Goal: Transaction & Acquisition: Purchase product/service

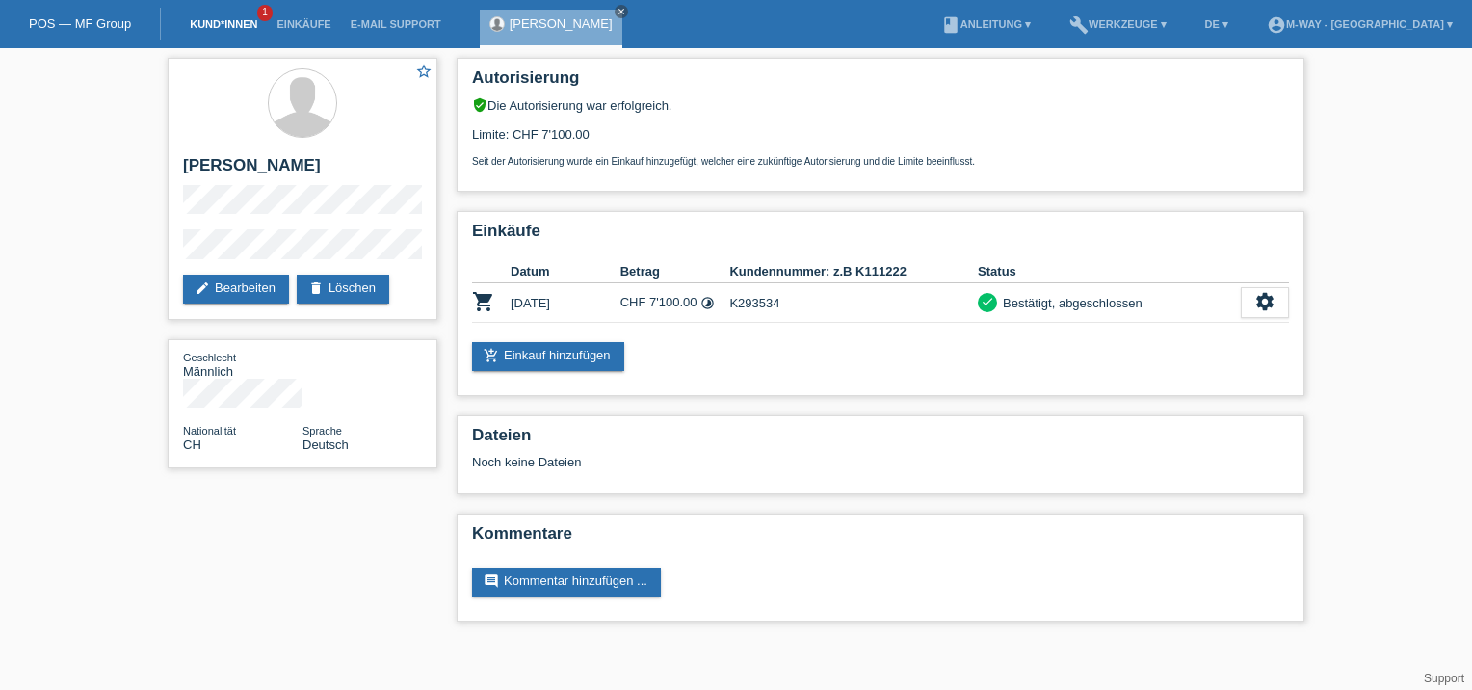
click at [220, 23] on link "Kund*innen" at bounding box center [223, 24] width 87 height 12
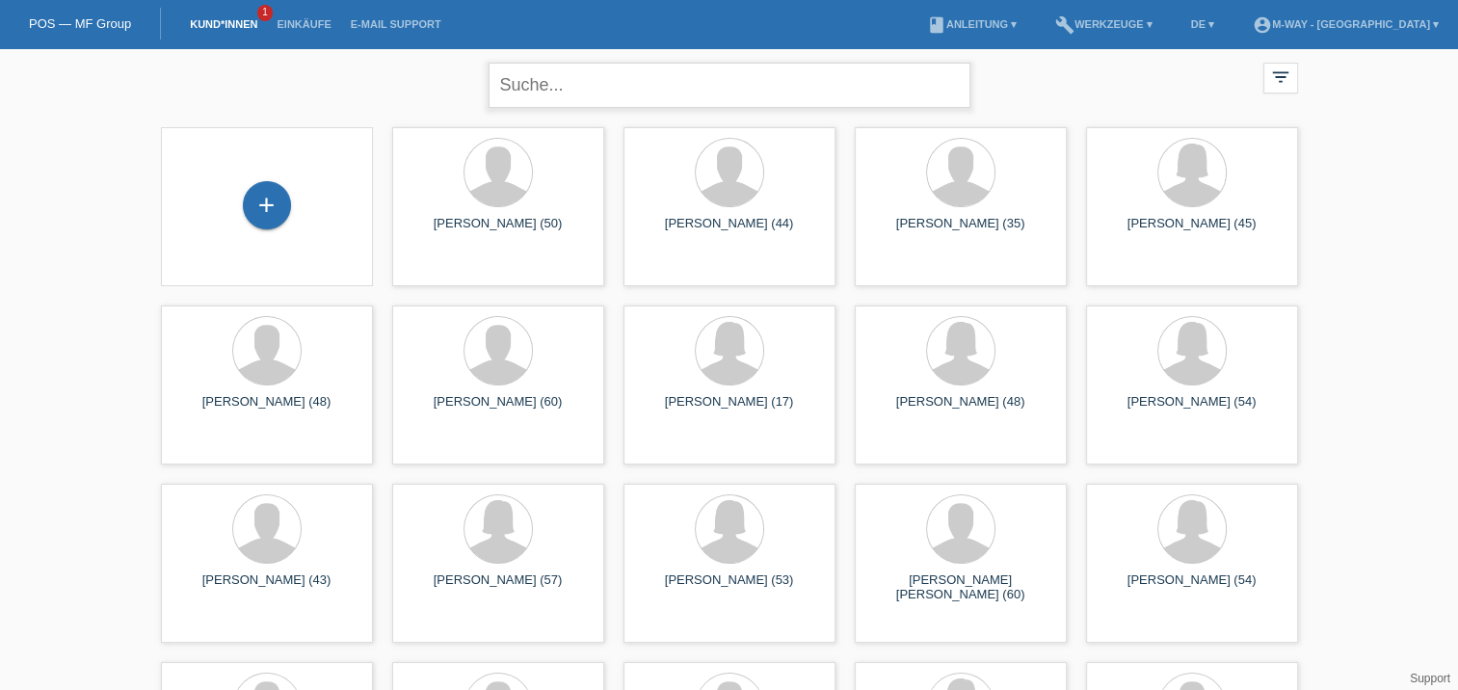
click at [641, 86] on input "text" at bounding box center [730, 85] width 482 height 45
type input "berisha"
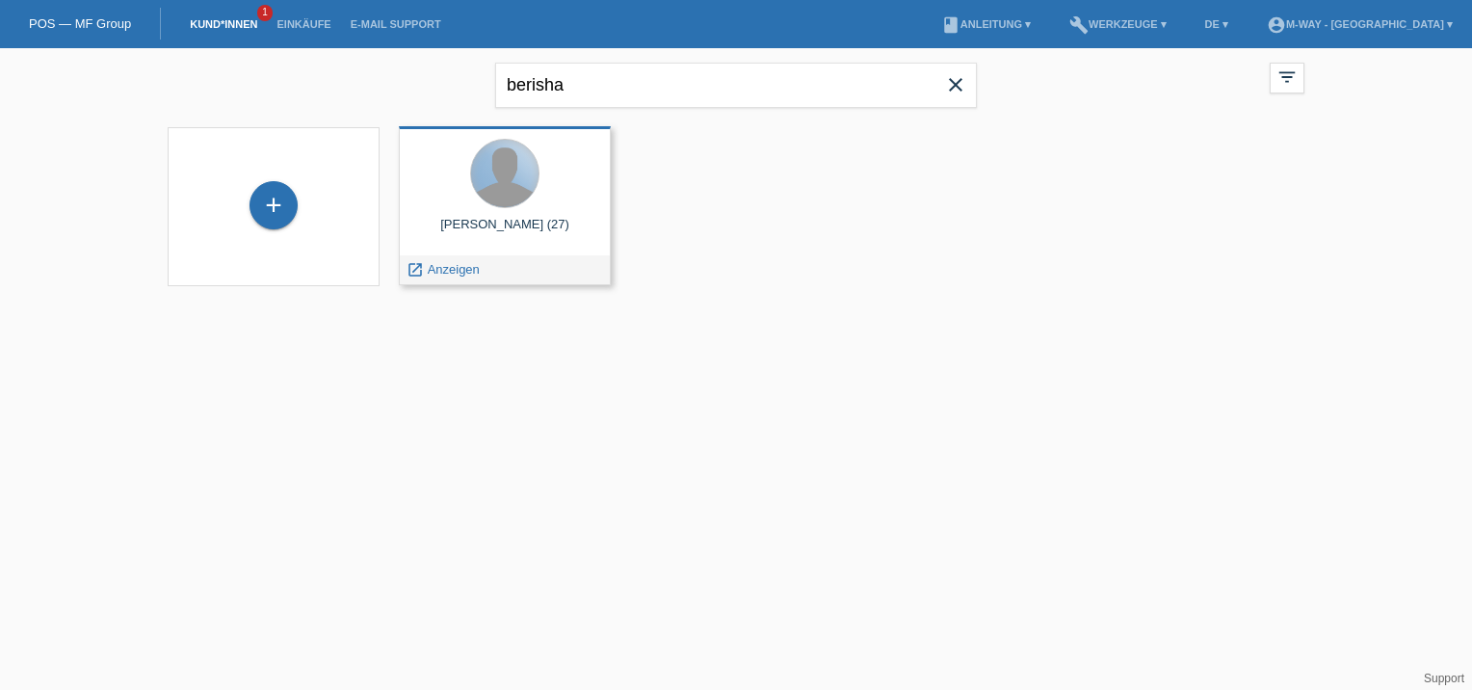
click at [513, 188] on div at bounding box center [504, 173] width 67 height 67
click at [452, 277] on span "Anzeigen" at bounding box center [454, 269] width 52 height 14
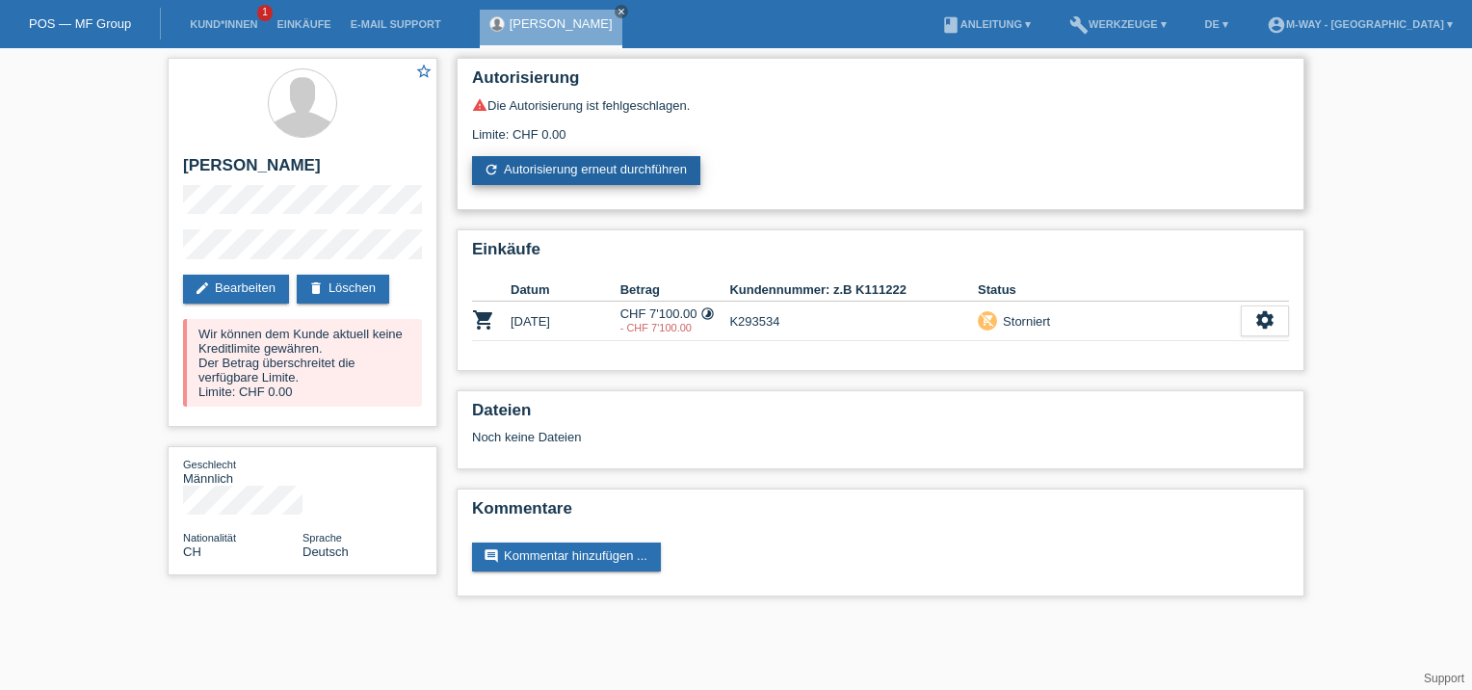
click at [501, 176] on link "refresh Autorisierung erneut durchführen" at bounding box center [586, 170] width 228 height 29
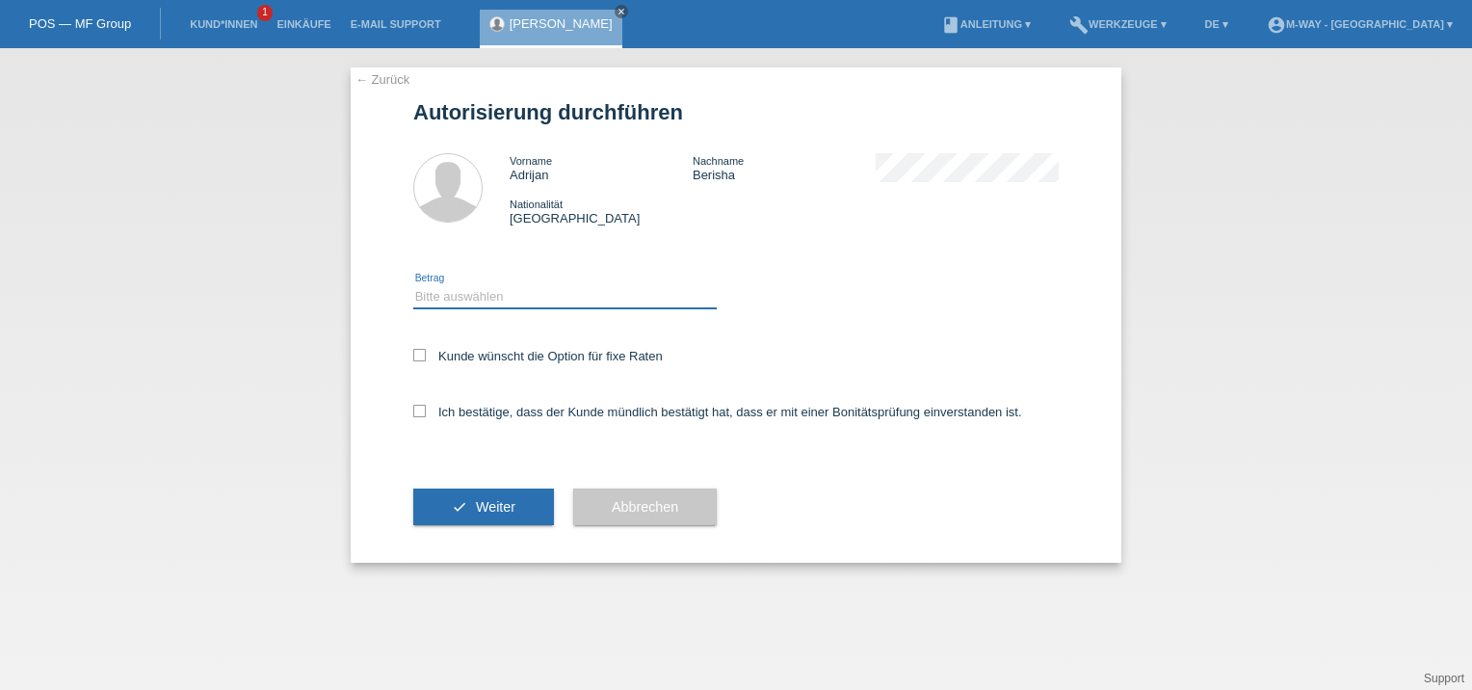
click at [497, 295] on select "Bitte auswählen CHF 1.00 - CHF 499.00 CHF 500.00 - CHF 1'999.00 CHF 2'000.00 - …" at bounding box center [565, 296] width 304 height 23
select select "3"
click at [413, 285] on select "Bitte auswählen CHF 1.00 - CHF 499.00 CHF 500.00 - CHF 1'999.00 CHF 2'000.00 - …" at bounding box center [565, 296] width 304 height 23
click at [422, 354] on icon at bounding box center [419, 355] width 13 height 13
click at [422, 354] on input "Kunde wünscht die Option für fixe Raten" at bounding box center [419, 355] width 13 height 13
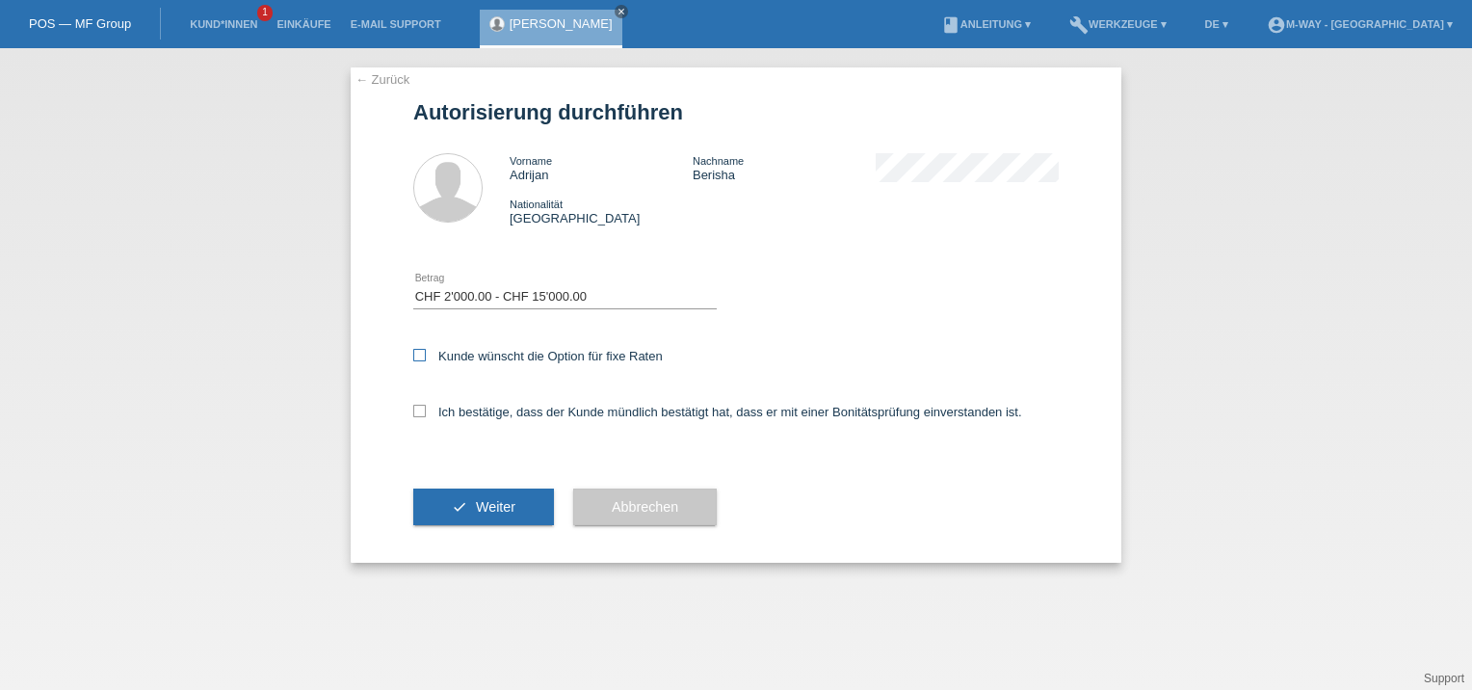
checkbox input "true"
click at [421, 413] on icon at bounding box center [419, 411] width 13 height 13
click at [421, 413] on input "Ich bestätige, dass der Kunde mündlich bestätigt hat, dass er mit einer Bonität…" at bounding box center [419, 411] width 13 height 13
checkbox input "true"
click at [488, 497] on button "check Weiter" at bounding box center [483, 507] width 141 height 37
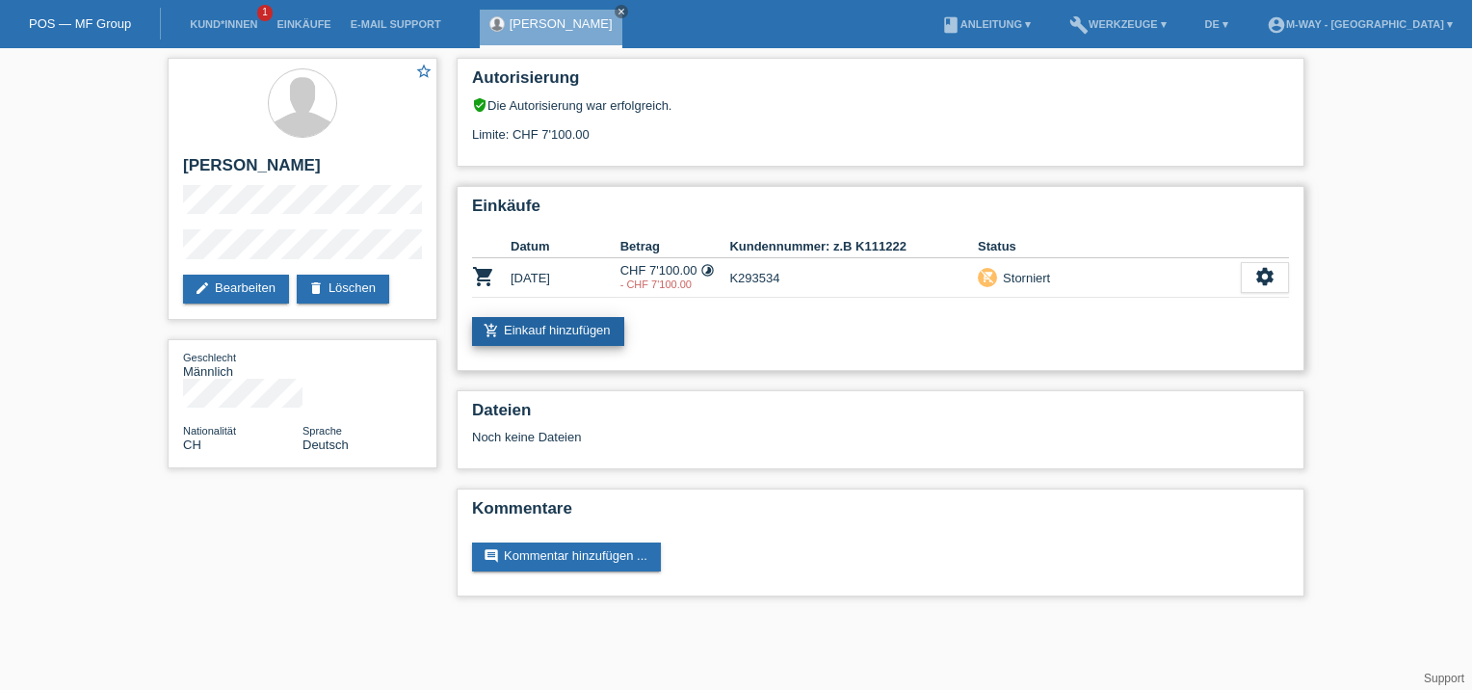
click at [598, 335] on link "add_shopping_cart Einkauf hinzufügen" at bounding box center [548, 331] width 152 height 29
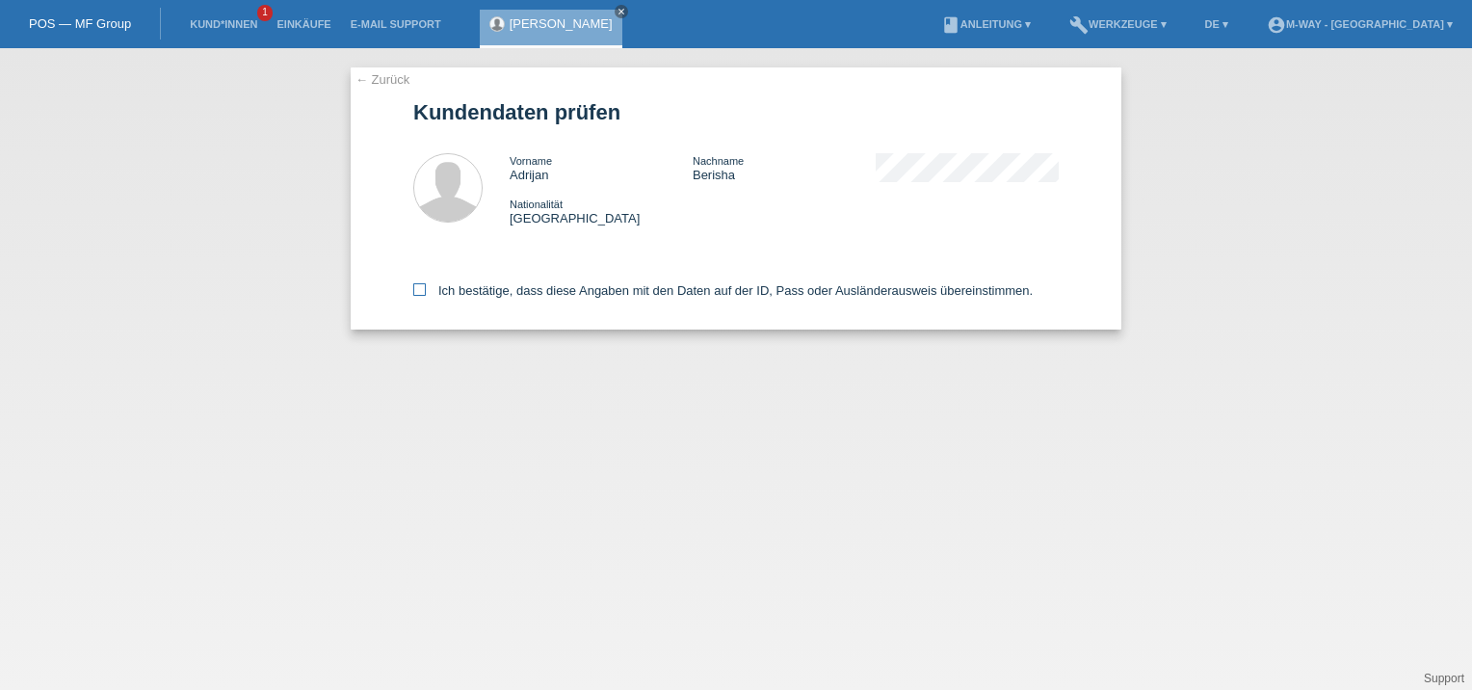
click at [422, 287] on icon at bounding box center [419, 289] width 13 height 13
click at [422, 287] on input "Ich bestätige, dass diese Angaben mit den Daten auf der ID, Pass oder Ausländer…" at bounding box center [419, 289] width 13 height 13
checkbox input "true"
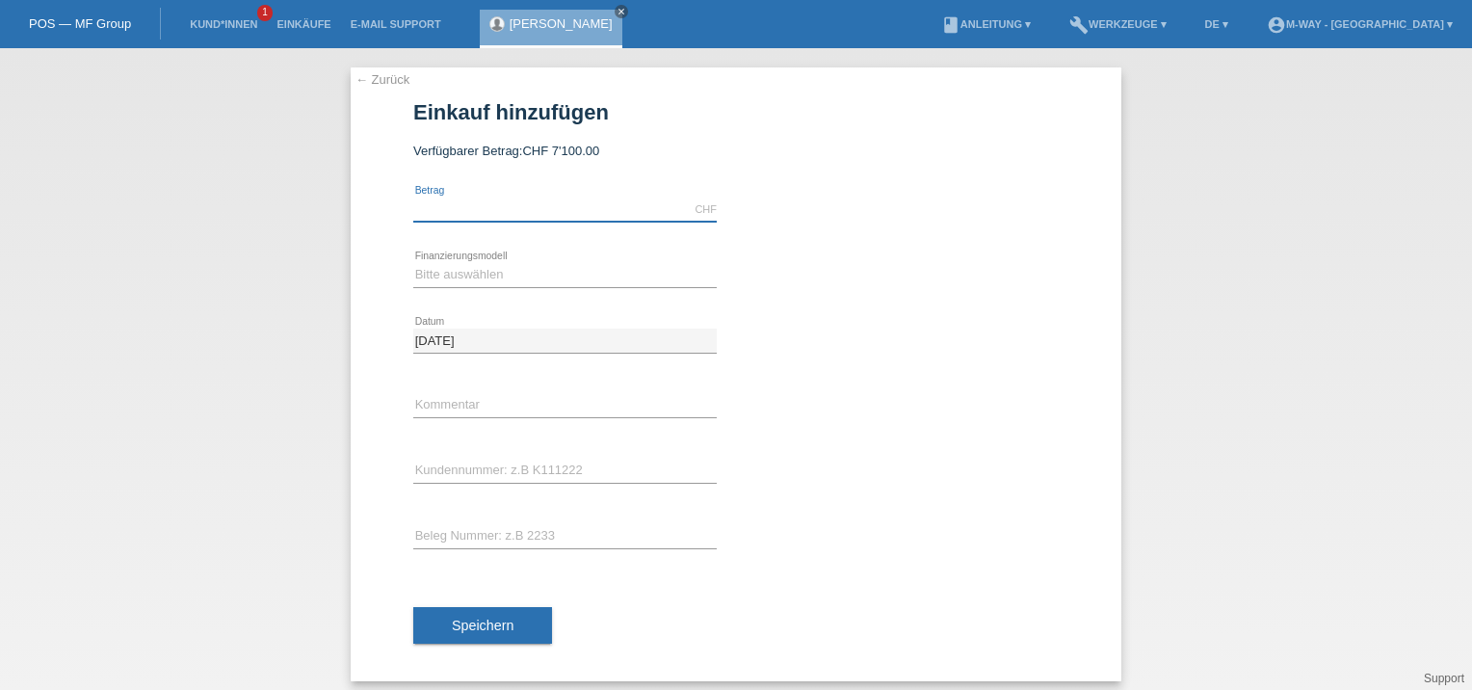
click at [480, 206] on input "text" at bounding box center [565, 210] width 304 height 24
type input "4499.00"
click at [435, 277] on select "Bitte auswählen Fixe Raten Kauf auf Rechnung mit Teilzahlungsoption" at bounding box center [565, 274] width 304 height 23
select select "77"
click at [413, 263] on select "Bitte auswählen Fixe Raten Kauf auf Rechnung mit Teilzahlungsoption" at bounding box center [565, 274] width 304 height 23
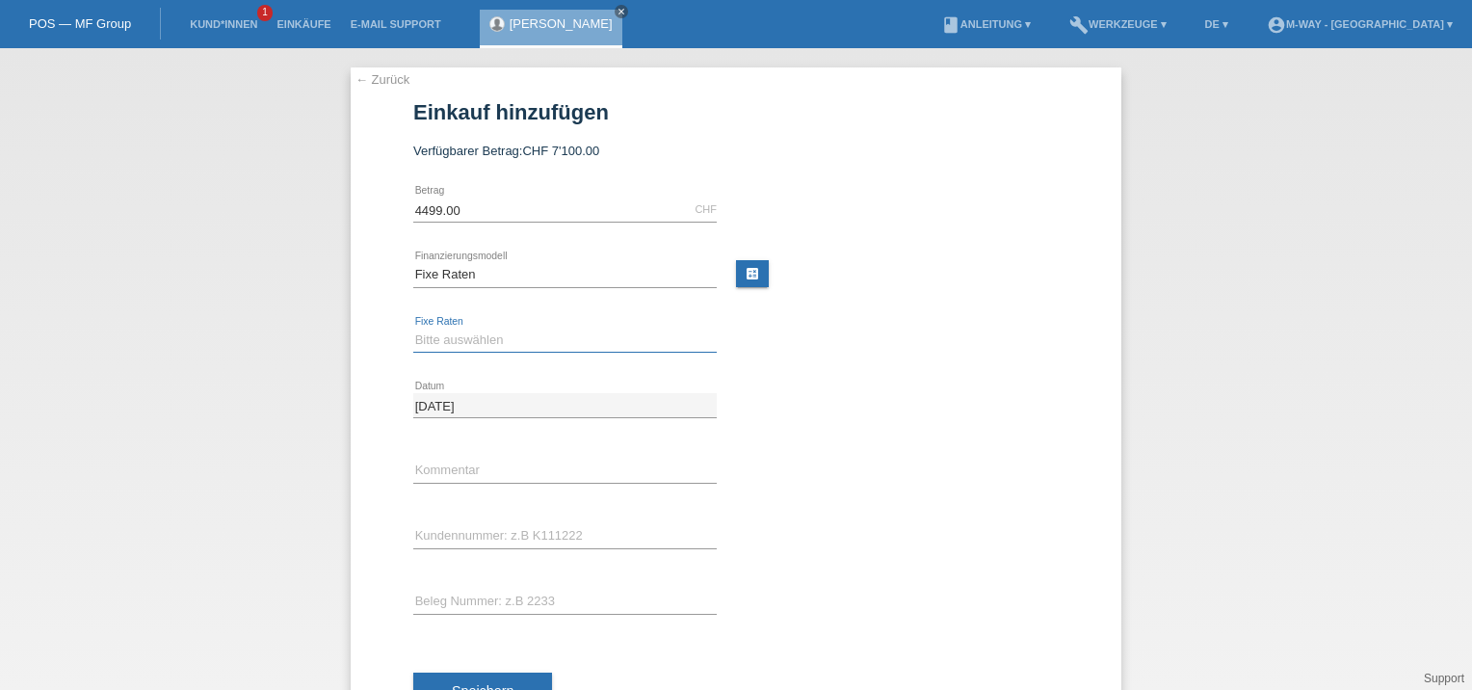
click at [443, 339] on select "Bitte auswählen 4 Raten 5 Raten 6 Raten 7 Raten 8 Raten 9 Raten 10 Raten 11 Rat…" at bounding box center [565, 340] width 304 height 23
select select "202"
click at [413, 329] on select "Bitte auswählen 4 Raten 5 Raten 6 Raten 7 Raten 8 Raten 9 Raten 10 Raten 11 Rat…" at bounding box center [565, 340] width 304 height 23
click at [453, 532] on input "text" at bounding box center [565, 536] width 304 height 24
click at [439, 601] on input "text" at bounding box center [565, 602] width 304 height 24
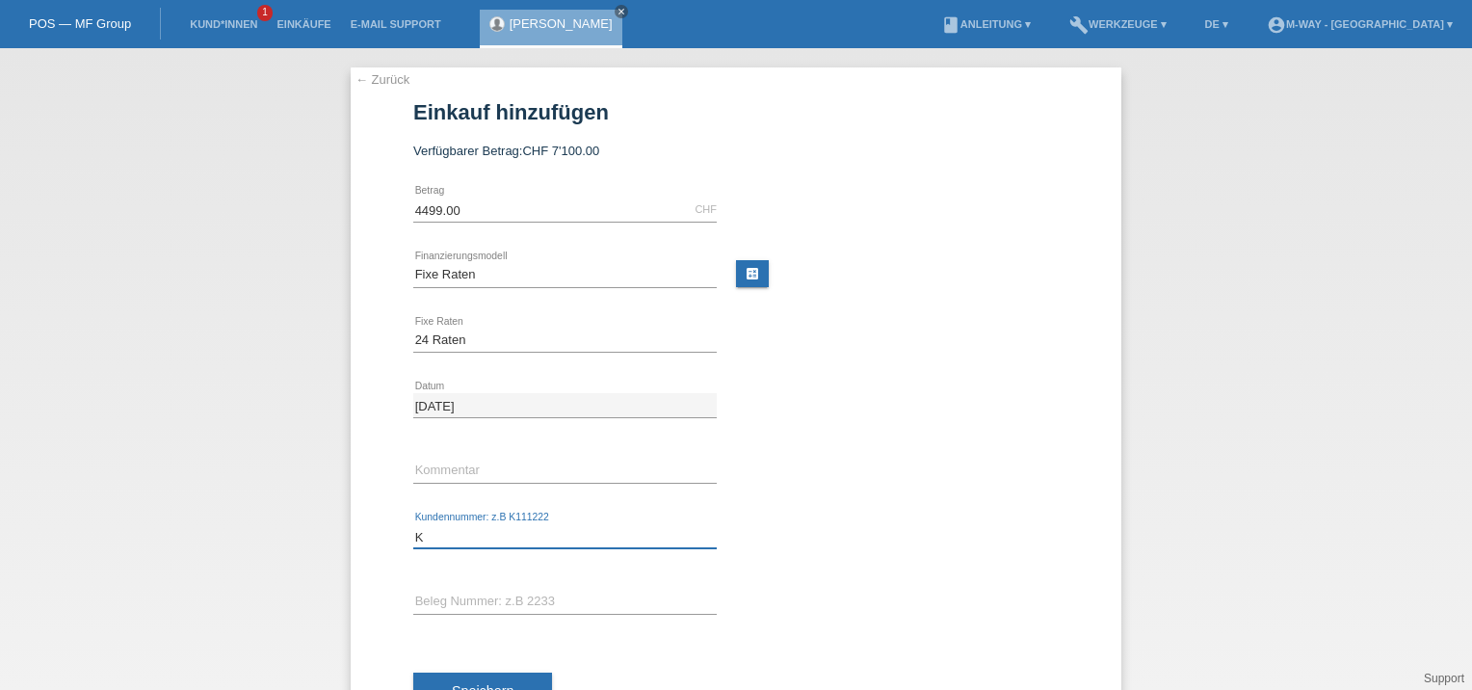
click at [488, 532] on input "K" at bounding box center [565, 536] width 304 height 24
type input "K293534"
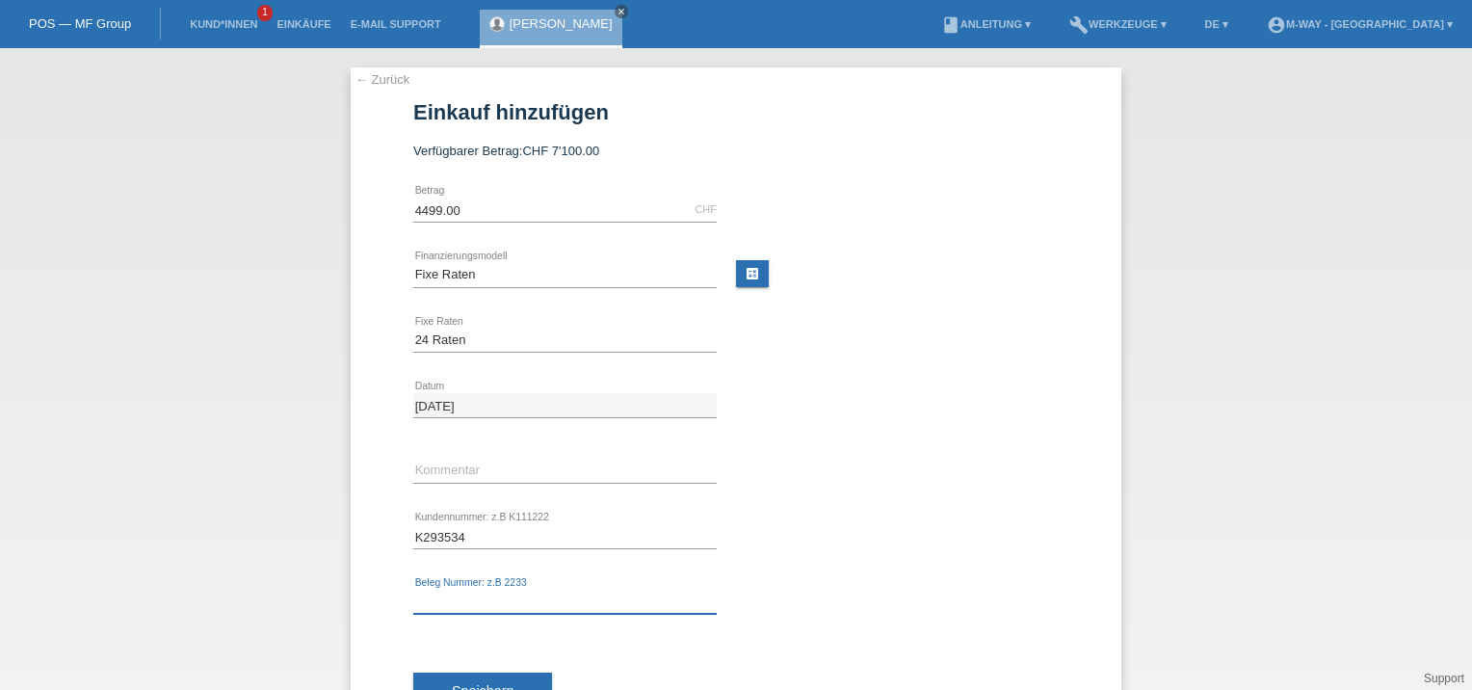
click at [470, 601] on input "text" at bounding box center [565, 602] width 304 height 24
type input "95069"
click at [490, 675] on button "Speichern" at bounding box center [482, 691] width 139 height 37
